Goal: Navigation & Orientation: Go to known website

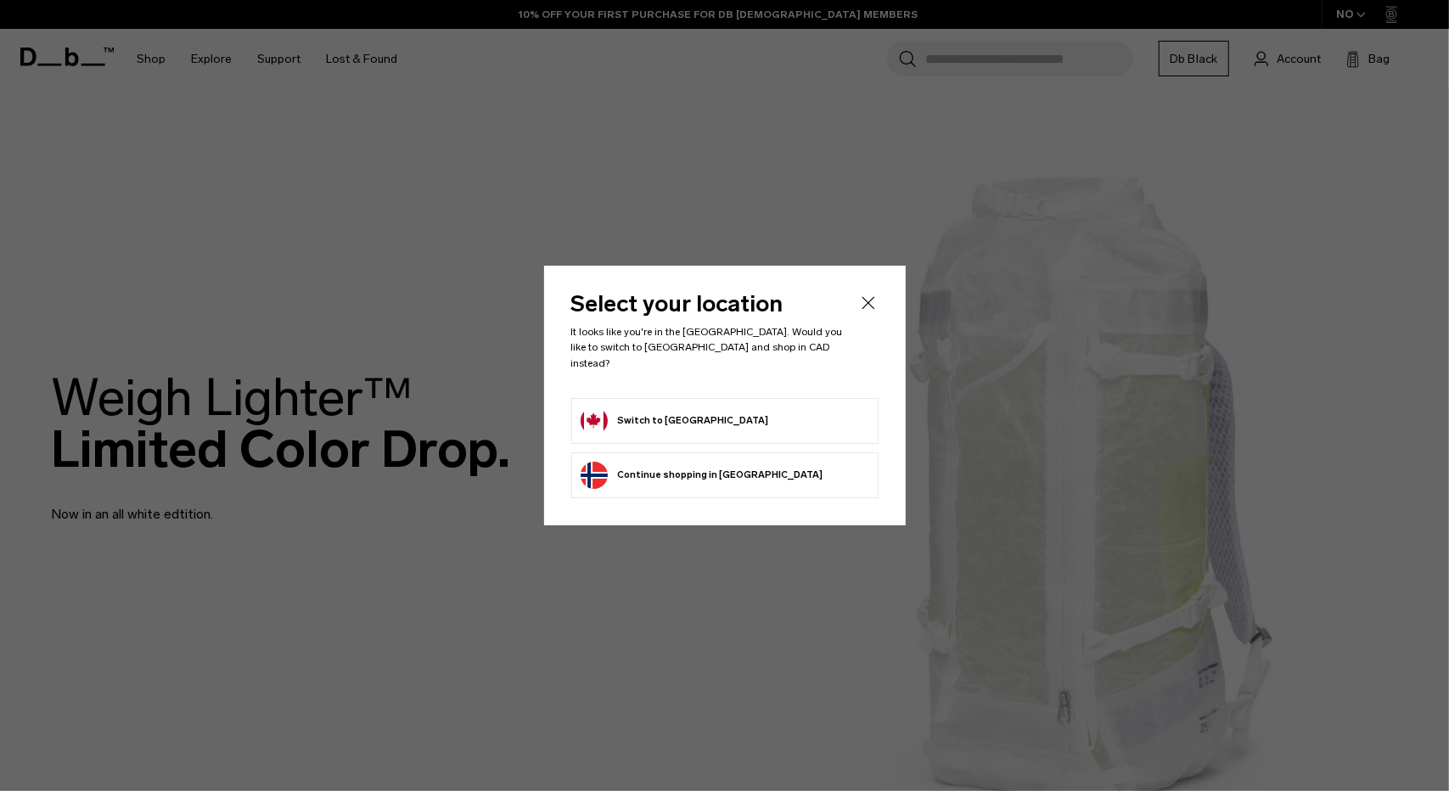
drag, startPoint x: 0, startPoint y: 0, endPoint x: 634, endPoint y: 403, distance: 751.4
click at [634, 407] on button "Switch to Canada" at bounding box center [675, 420] width 188 height 27
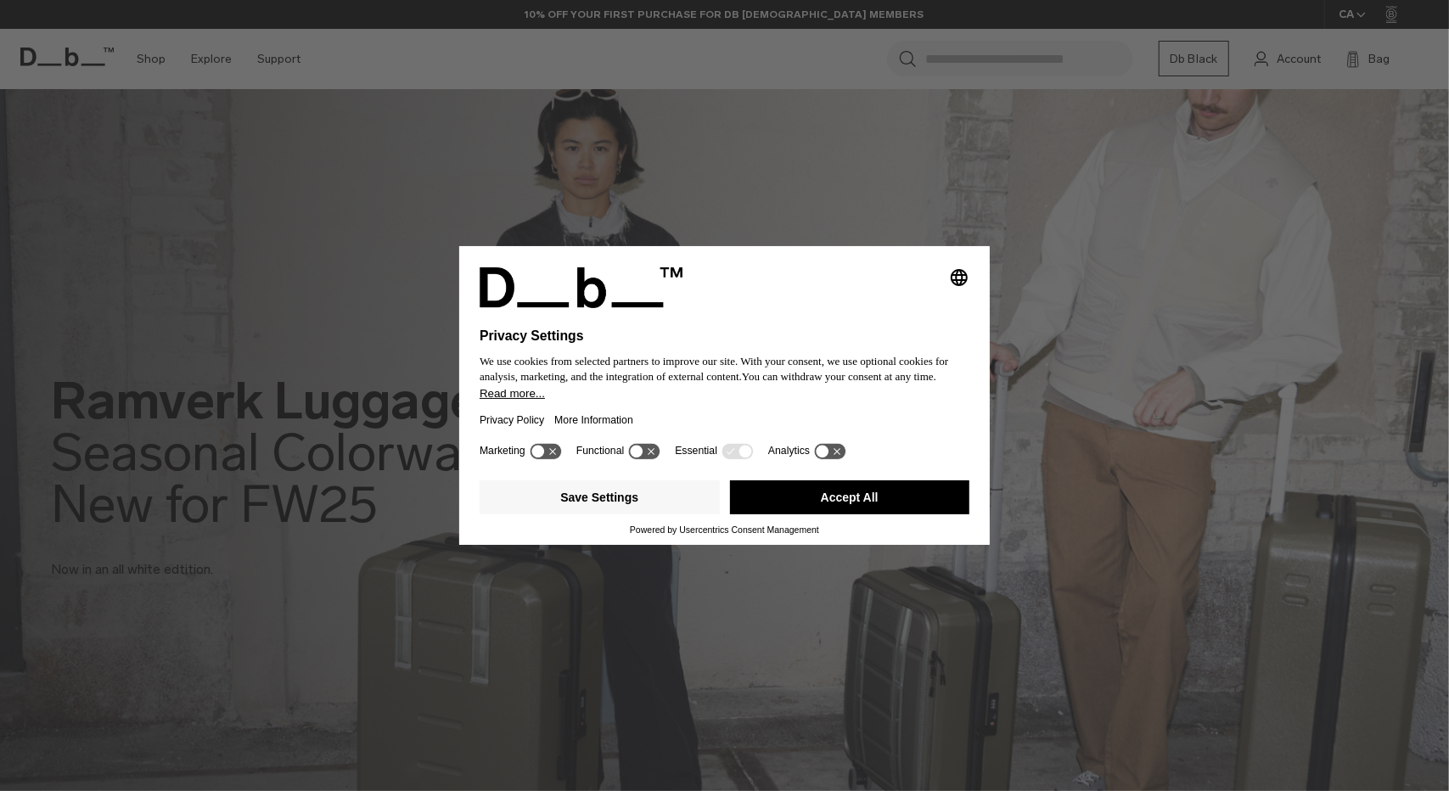
click at [934, 488] on button "Accept All" at bounding box center [850, 497] width 240 height 34
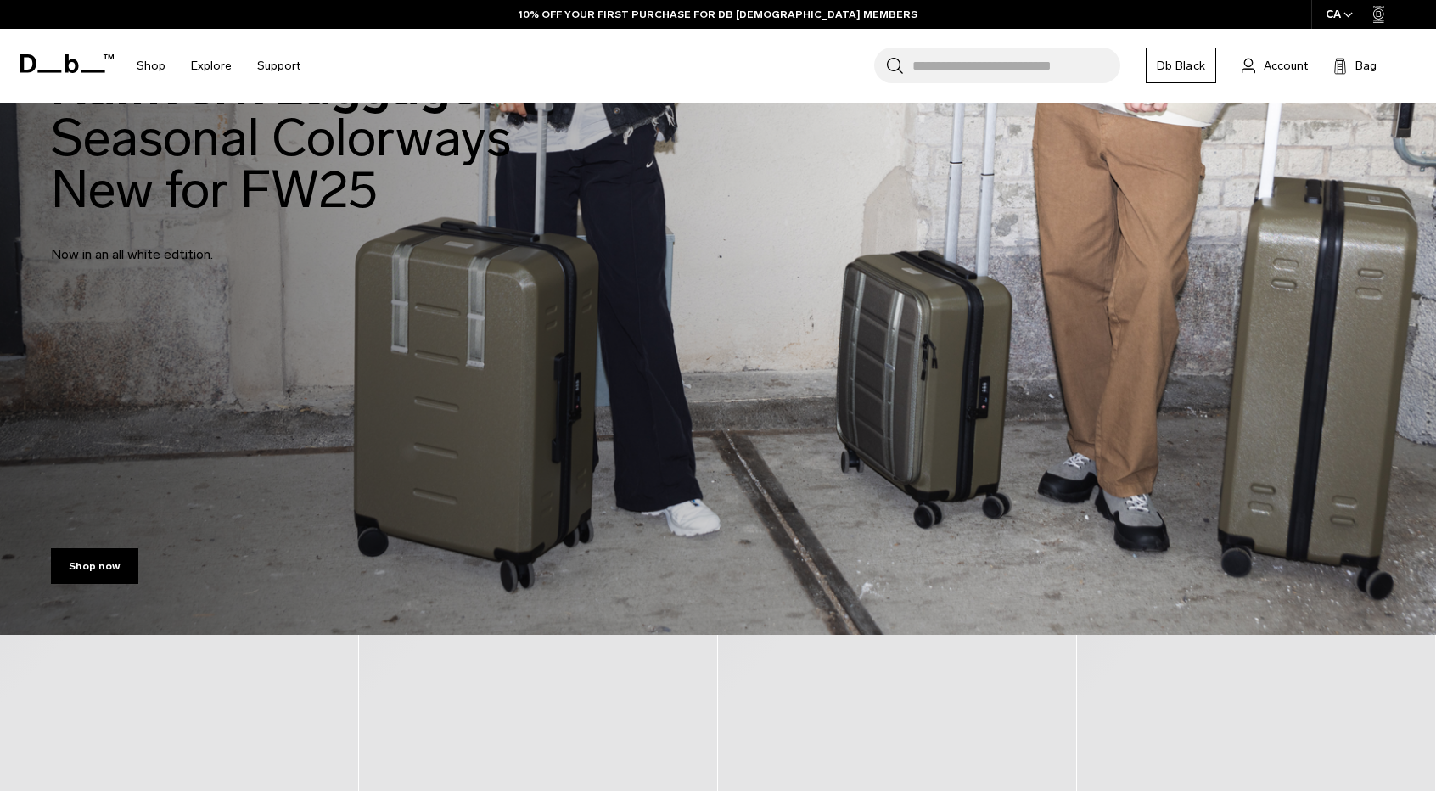
scroll to position [170, 0]
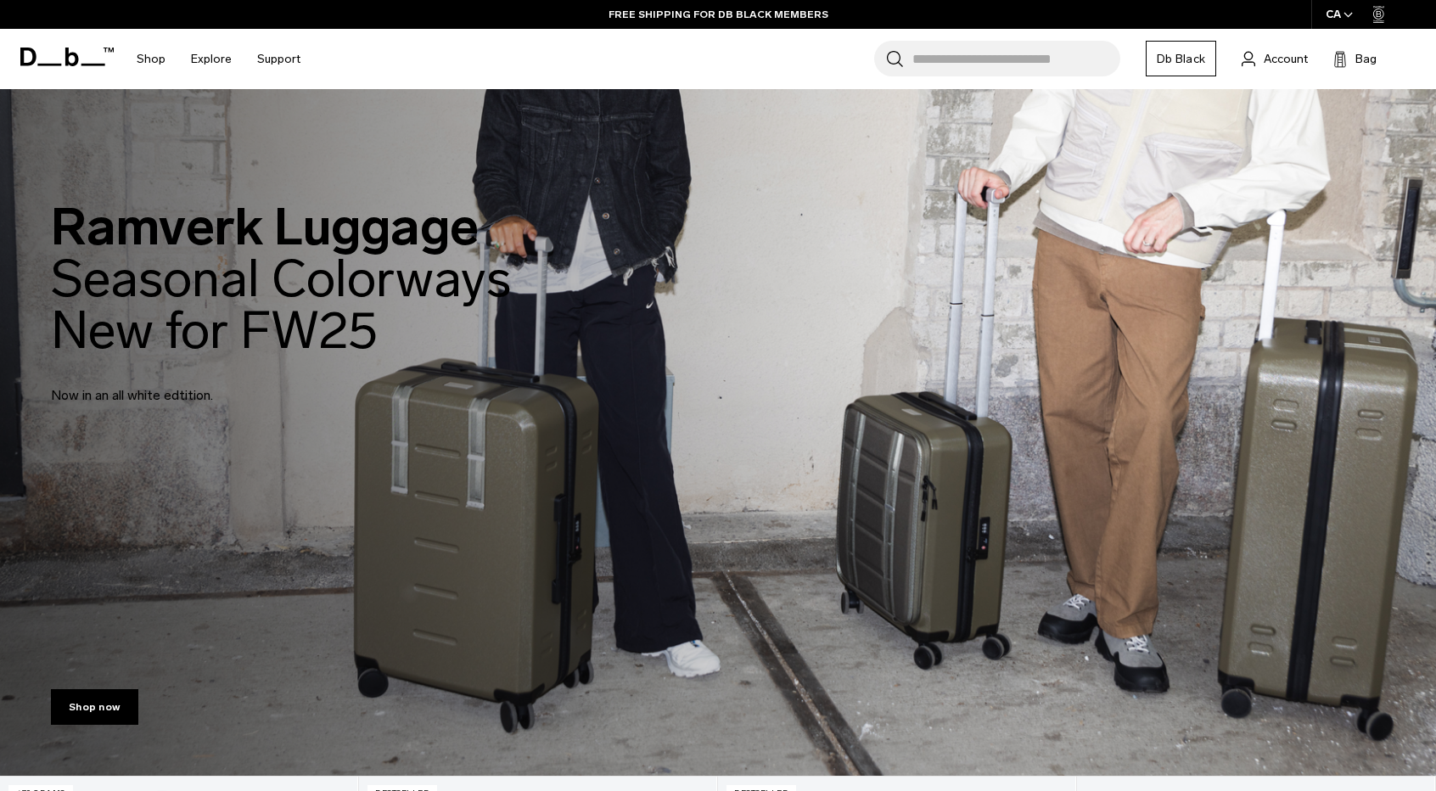
click at [1349, 11] on span "button" at bounding box center [1348, 14] width 9 height 13
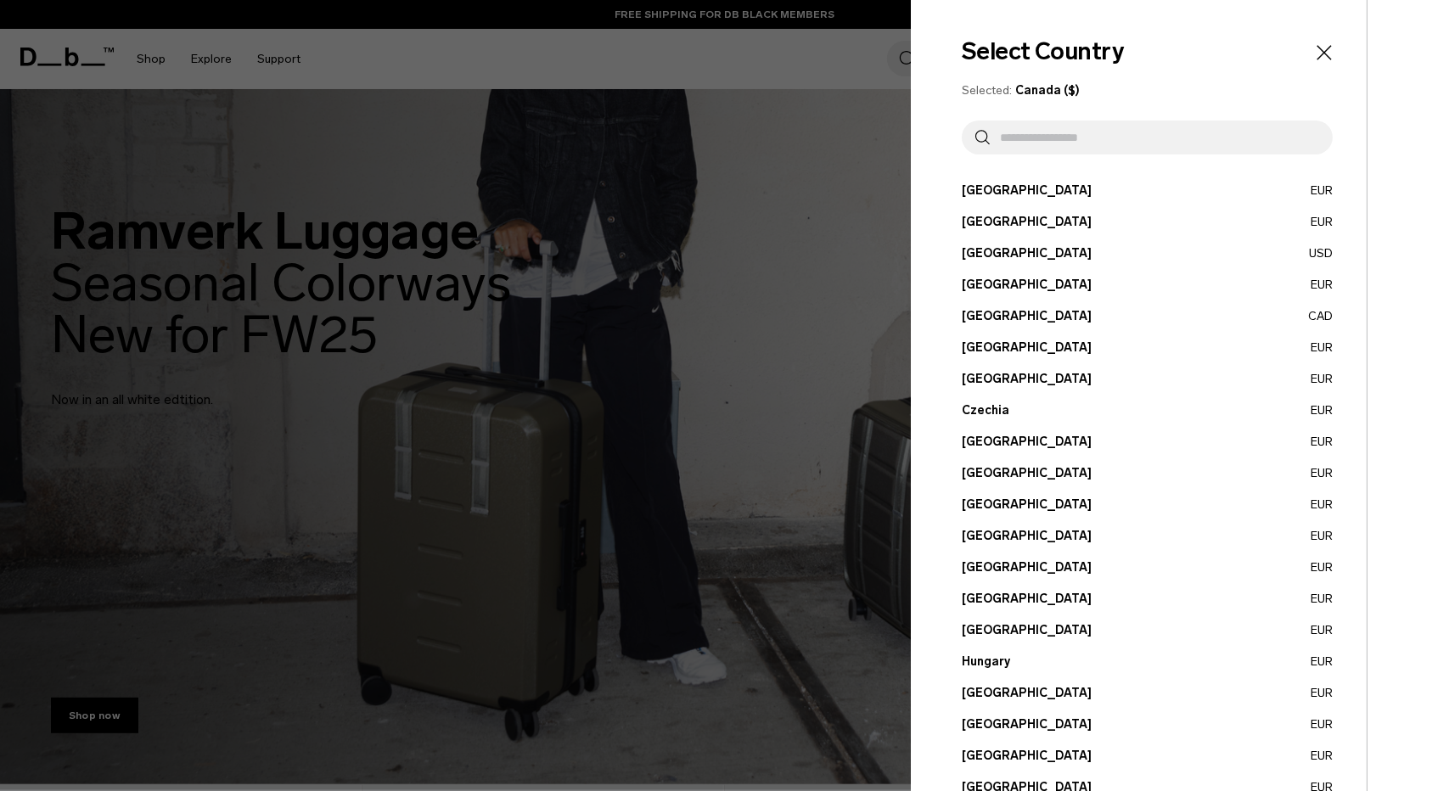
click at [1317, 43] on icon "Close" at bounding box center [1324, 53] width 24 height 24
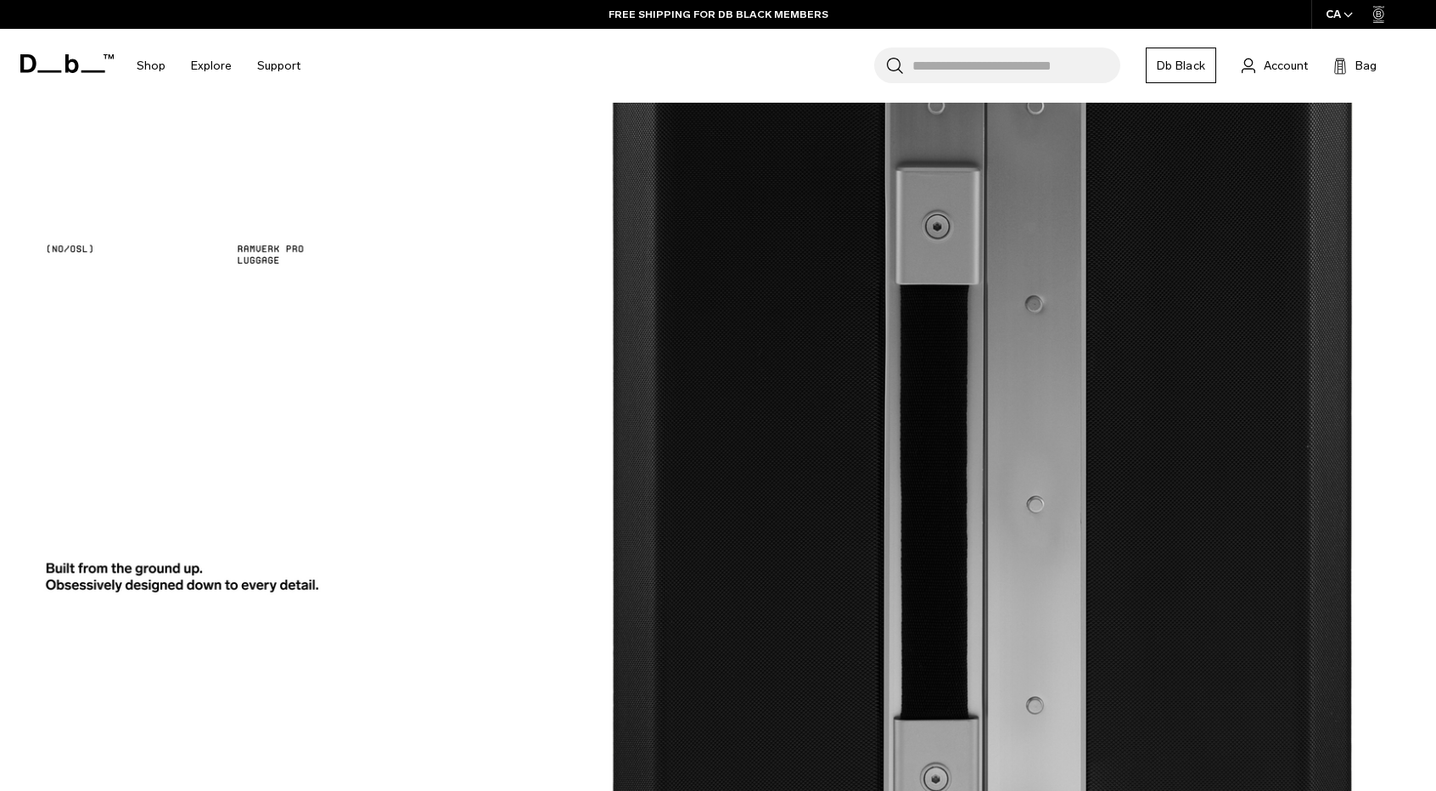
scroll to position [2546, 0]
